Goal: Use online tool/utility: Utilize a website feature to perform a specific function

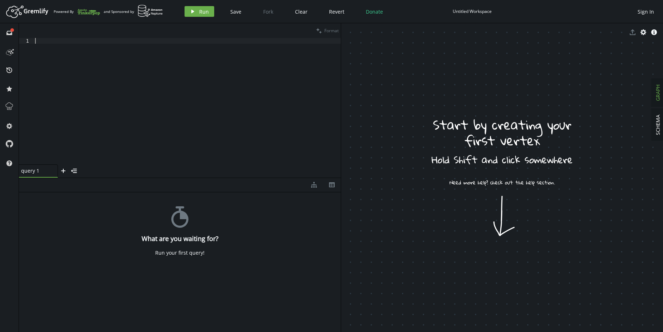
click at [137, 89] on div at bounding box center [187, 107] width 307 height 138
paste textarea "path().by(values(‘name’,‘title’,‘description’)).by(label)"
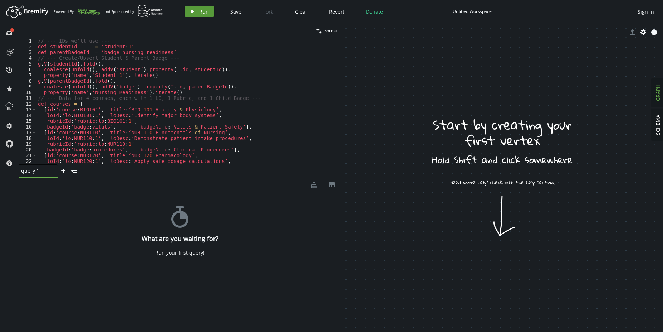
click at [197, 14] on button "play Run" at bounding box center [200, 11] width 30 height 11
click at [116, 134] on div "// --- IDs we’ll use --- def studentId = ‘student : 1 ’ def parentBadgeId = ‘ba…" at bounding box center [187, 107] width 302 height 138
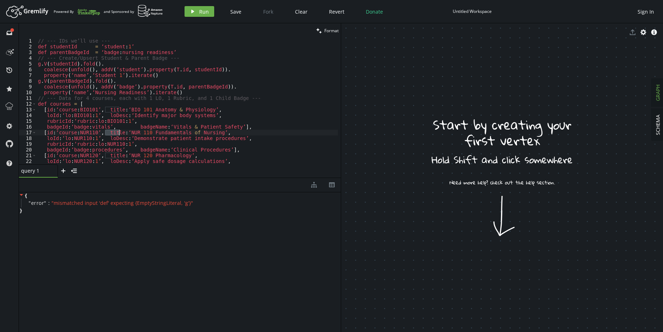
click at [116, 134] on div "// --- IDs we’ll use --- def studentId = ‘student : 1 ’ def parentBadgeId = ‘ba…" at bounding box center [187, 107] width 302 height 138
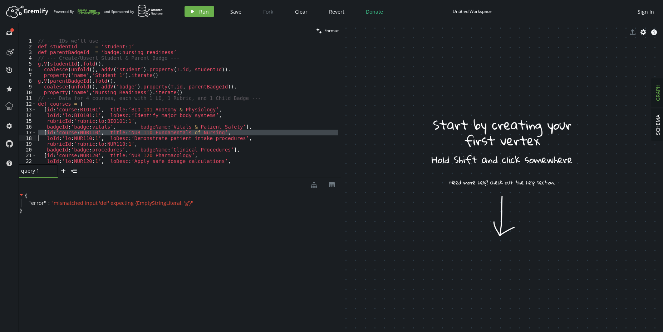
click at [116, 134] on div "// --- IDs we’ll use --- def studentId = ‘student : 1 ’ def parentBadgeId = ‘ba…" at bounding box center [187, 101] width 302 height 126
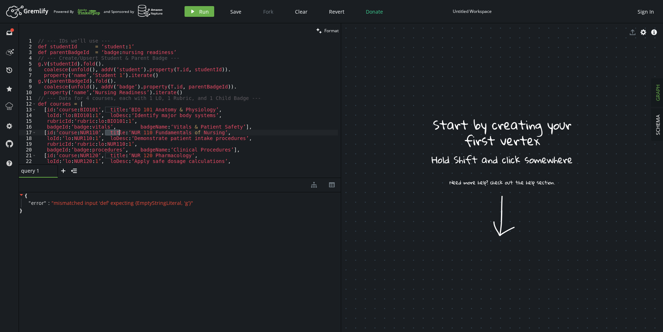
click at [116, 134] on div "// --- IDs we’ll use --- def studentId = ‘student : 1 ’ def parentBadgeId = ‘ba…" at bounding box center [187, 107] width 302 height 138
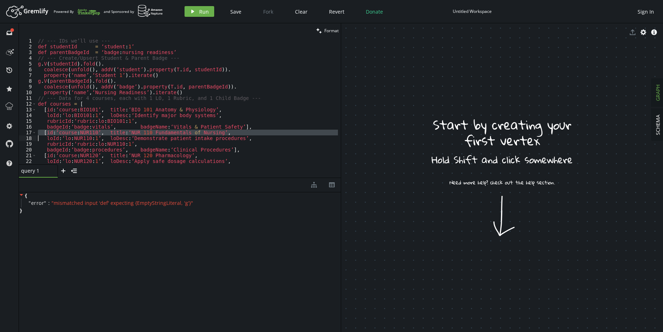
click at [116, 134] on div "// --- IDs we’ll use --- def studentId = ‘student : 1 ’ def parentBadgeId = ‘ba…" at bounding box center [187, 101] width 302 height 126
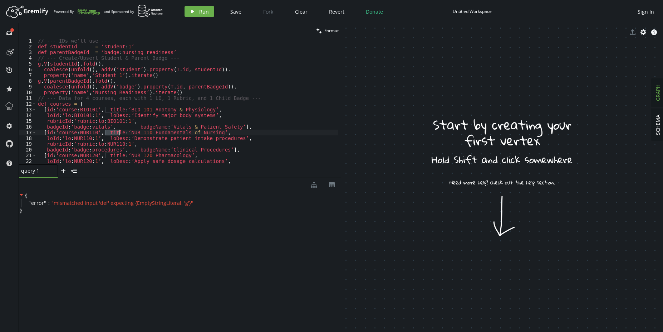
click at [116, 134] on div "// --- IDs we’ll use --- def studentId = ‘student : 1 ’ def parentBadgeId = ‘ba…" at bounding box center [187, 107] width 302 height 138
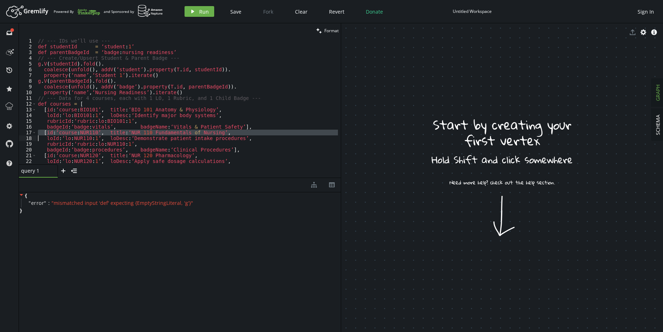
click at [116, 134] on div "// --- IDs we’ll use --- def studentId = ‘student : 1 ’ def parentBadgeId = ‘ba…" at bounding box center [187, 107] width 302 height 138
click at [116, 134] on div "// --- IDs we’ll use --- def studentId = ‘student : 1 ’ def parentBadgeId = ‘ba…" at bounding box center [187, 101] width 302 height 126
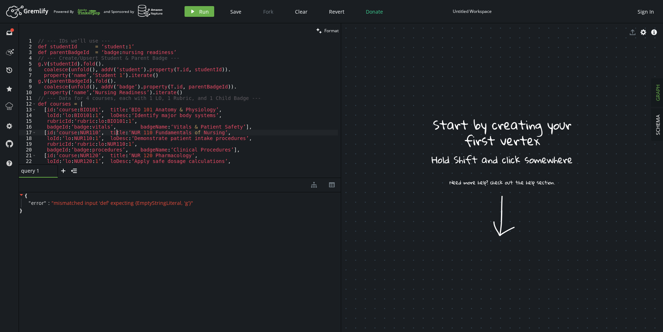
click at [116, 134] on div "// --- IDs we’ll use --- def studentId = ‘student : 1 ’ def parentBadgeId = ‘ba…" at bounding box center [187, 107] width 302 height 138
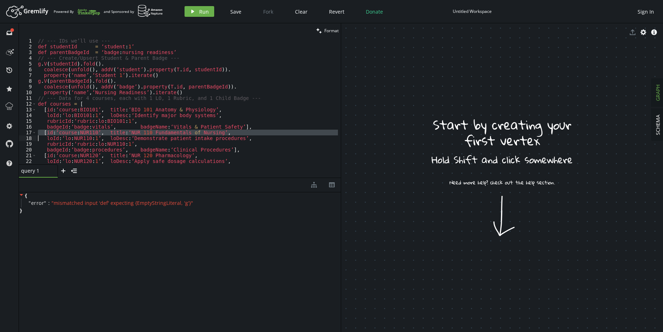
click at [116, 134] on div "// --- IDs we’ll use --- def studentId = ‘student : 1 ’ def parentBadgeId = ‘ba…" at bounding box center [187, 107] width 302 height 138
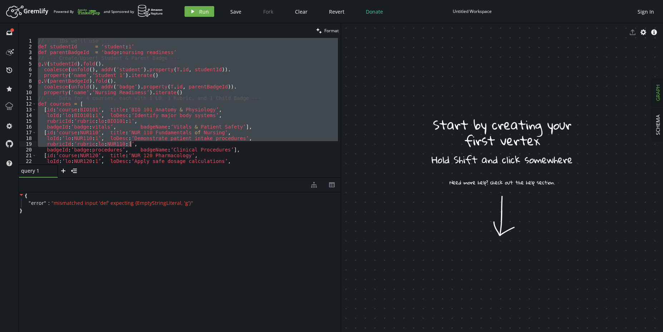
scroll to position [343, 0]
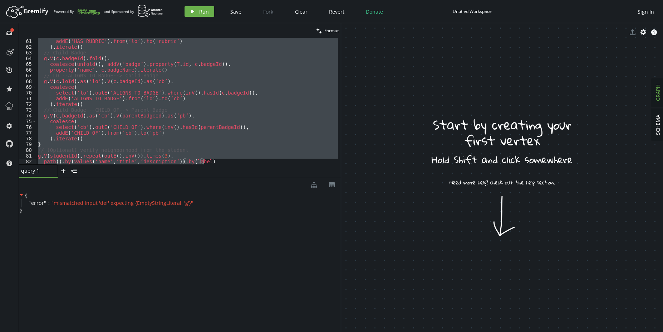
drag, startPoint x: 38, startPoint y: 41, endPoint x: 230, endPoint y: 272, distance: 300.0
click at [230, 272] on div "clean Format [id:‘course:NUR110’, title:‘NUR 110 Fundamentals of Nursing’, loId…" at bounding box center [180, 177] width 322 height 308
type textarea "g.V(studentId).repeat(outE().inV()).times(3). path().by(values(‘name’,‘title’,‘…"
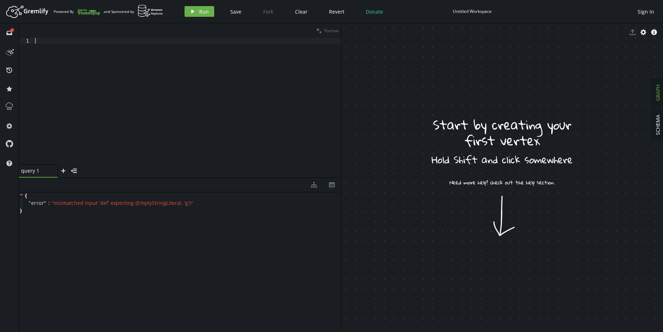
click at [123, 133] on div at bounding box center [187, 107] width 307 height 138
click at [181, 74] on div at bounding box center [187, 107] width 307 height 138
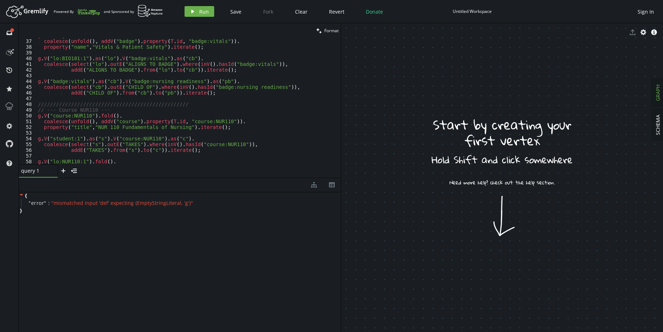
scroll to position [0, 0]
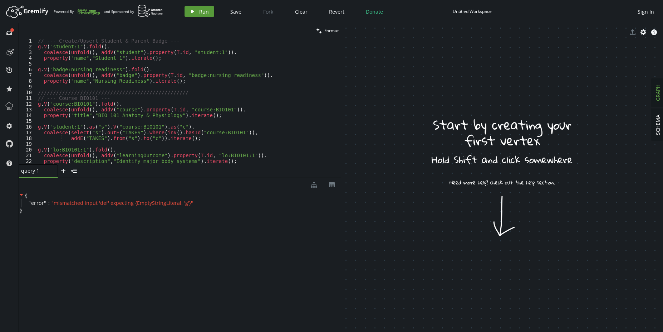
click at [196, 13] on button "play Run" at bounding box center [200, 11] width 30 height 11
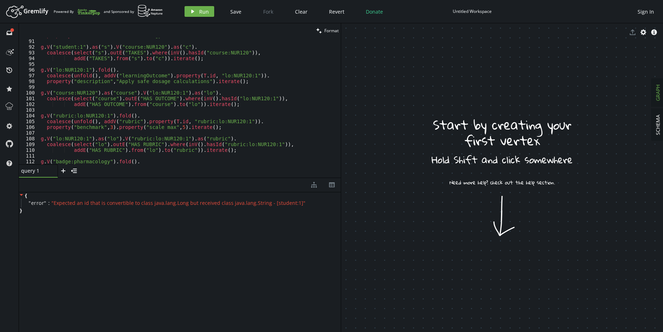
scroll to position [283, 0]
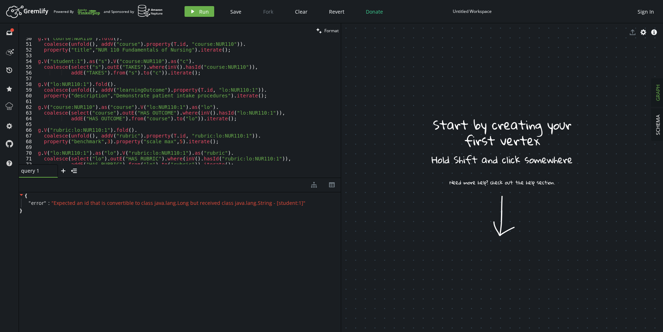
click at [132, 135] on div "g . V ( "course:NUR110" ) . fold ( ) . coalesce ( unfold ( ) , addV ( "course" …" at bounding box center [187, 104] width 302 height 138
click at [132, 135] on div "g . V ( "course:NUR110" ) . fold ( ) . coalesce ( unfold ( ) , addV ( "course" …" at bounding box center [187, 101] width 302 height 126
click at [132, 135] on div "g . V ( "course:NUR110" ) . fold ( ) . coalesce ( unfold ( ) , addV ( "course" …" at bounding box center [187, 104] width 302 height 138
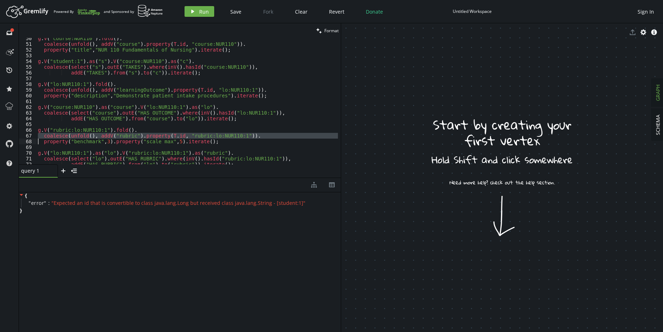
click at [132, 135] on div "g . V ( "course:NUR110" ) . fold ( ) . coalesce ( unfold ( ) , addV ( "course" …" at bounding box center [187, 104] width 302 height 138
click at [132, 135] on div "g . V ( "course:NUR110" ) . fold ( ) . coalesce ( unfold ( ) , addV ( "course" …" at bounding box center [187, 101] width 302 height 126
click at [132, 135] on div "g . V ( "course:NUR110" ) . fold ( ) . coalesce ( unfold ( ) , addV ( "course" …" at bounding box center [187, 104] width 302 height 138
click at [132, 136] on div "g . V ( "course:NUR110" ) . fold ( ) . coalesce ( unfold ( ) , addV ( "course" …" at bounding box center [187, 104] width 302 height 138
click at [132, 136] on div "g . V ( "course:NUR110" ) . fold ( ) . coalesce ( unfold ( ) , addV ( "course" …" at bounding box center [187, 101] width 302 height 126
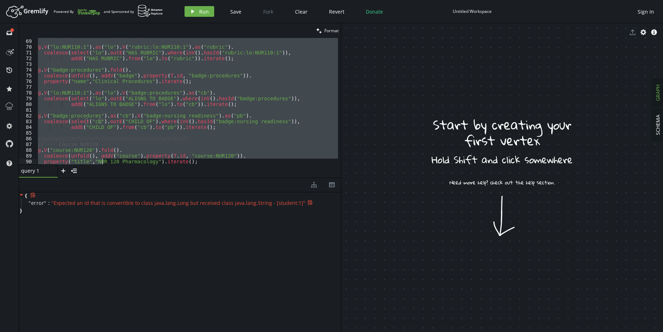
scroll to position [824, 0]
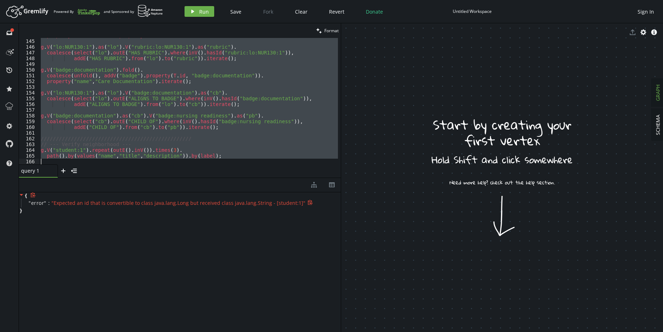
drag, startPoint x: 39, startPoint y: 45, endPoint x: 102, endPoint y: 200, distance: 168.0
click at [102, 200] on div "clean Format coalesce(unfold(), addV("rubric").property([DOMAIN_NAME], "rubric:…" at bounding box center [180, 177] width 322 height 308
type textarea "path().by(values("name","title","description")).by(label);"
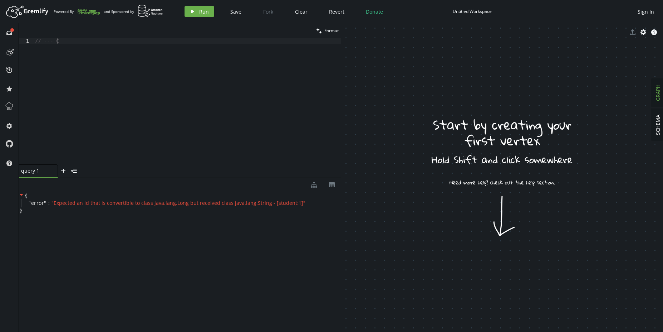
type textarea "/"
